Goal: Entertainment & Leisure: Consume media (video, audio)

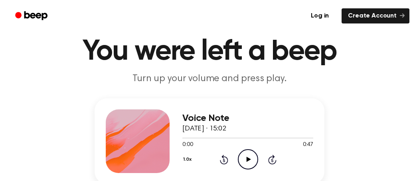
scroll to position [31, 0]
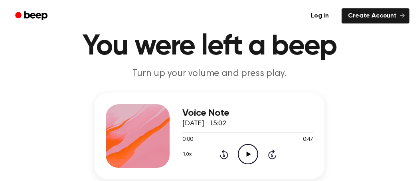
click at [246, 154] on icon "Play Audio" at bounding box center [248, 154] width 20 height 20
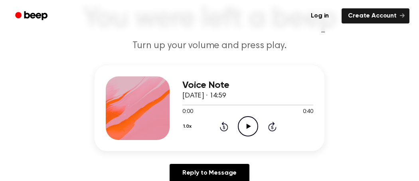
scroll to position [61, 0]
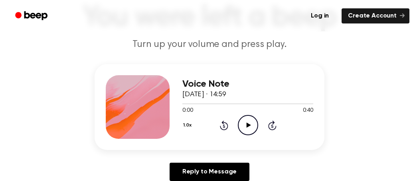
click at [246, 125] on icon "Play Audio" at bounding box center [248, 125] width 20 height 20
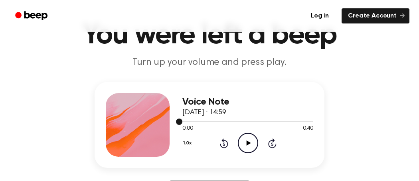
scroll to position [43, 0]
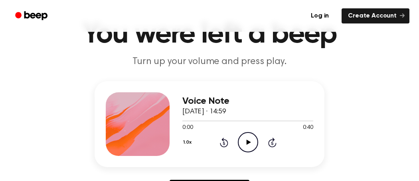
click at [247, 139] on icon "Play Audio" at bounding box center [248, 142] width 20 height 20
